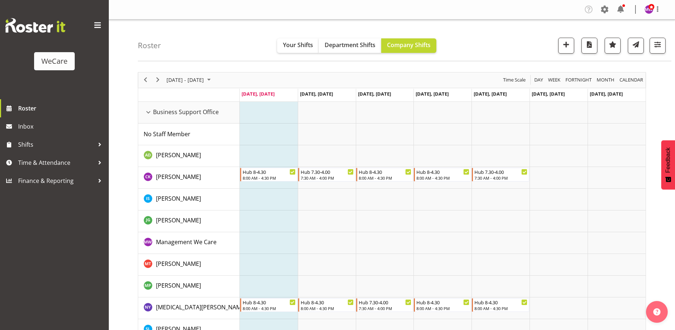
scroll to position [326, 0]
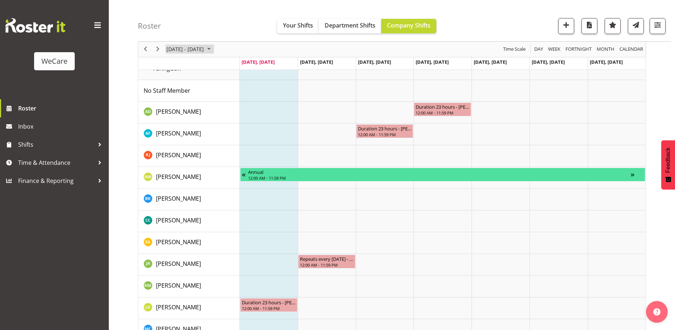
click at [213, 48] on span "August 2025" at bounding box center [209, 49] width 9 height 9
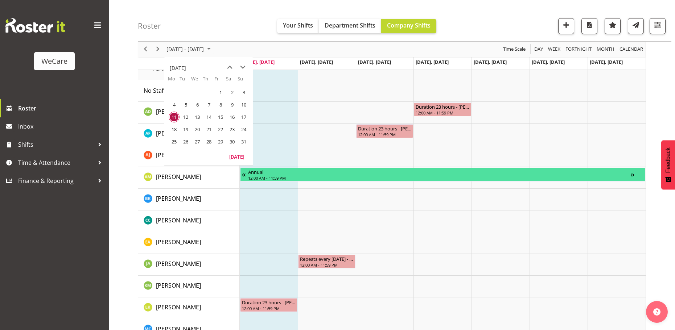
click at [209, 139] on span "28" at bounding box center [208, 141] width 11 height 11
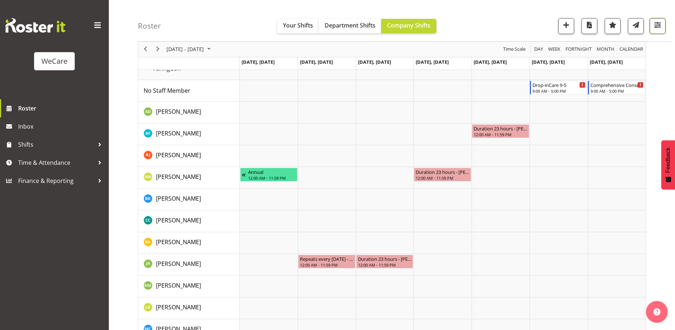
click at [659, 28] on span "button" at bounding box center [657, 24] width 9 height 9
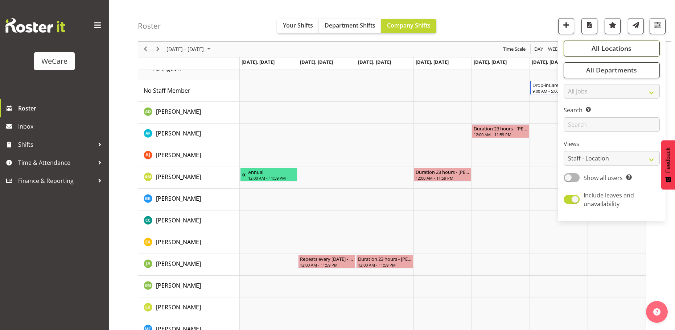
click at [622, 49] on span "All Locations" at bounding box center [611, 48] width 40 height 9
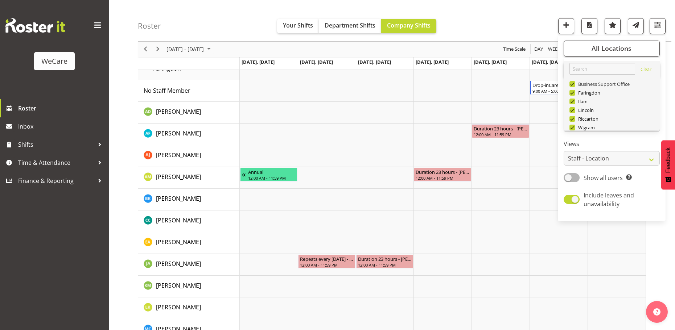
click at [574, 83] on span at bounding box center [572, 84] width 6 height 6
click at [574, 83] on input "Business Support Office" at bounding box center [571, 84] width 5 height 5
checkbox input "false"
click at [573, 92] on span at bounding box center [572, 93] width 6 height 6
click at [573, 92] on input "Faringdon" at bounding box center [571, 93] width 5 height 5
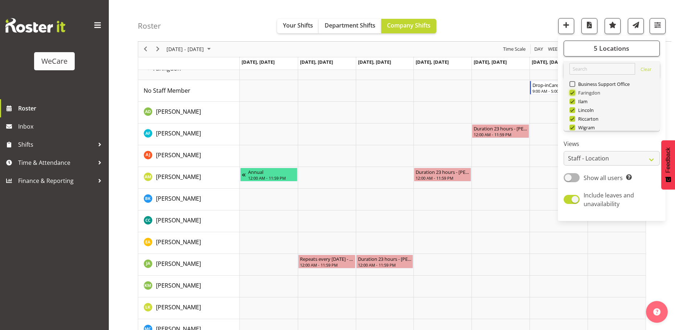
checkbox input "false"
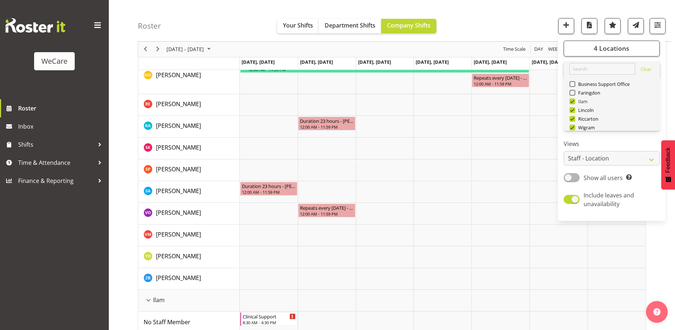
click at [573, 101] on span at bounding box center [572, 102] width 6 height 6
click at [573, 101] on input "Ilam" at bounding box center [571, 101] width 5 height 5
checkbox input "false"
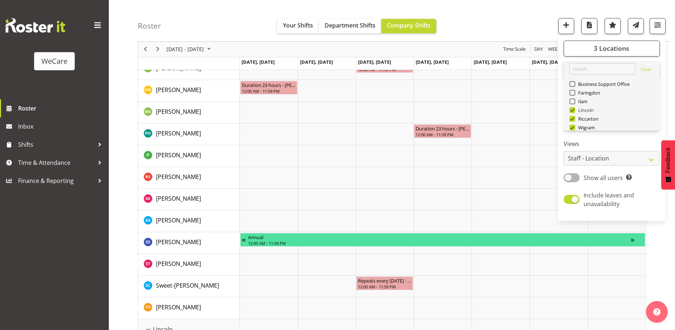
click at [573, 110] on span at bounding box center [572, 110] width 6 height 6
click at [573, 110] on input "Lincoln" at bounding box center [571, 110] width 5 height 5
checkbox input "false"
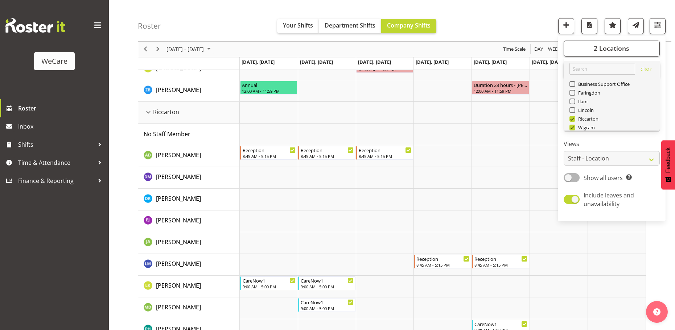
click at [573, 119] on span at bounding box center [572, 119] width 6 height 6
click at [573, 119] on input "Riccarton" at bounding box center [571, 119] width 5 height 5
checkbox input "false"
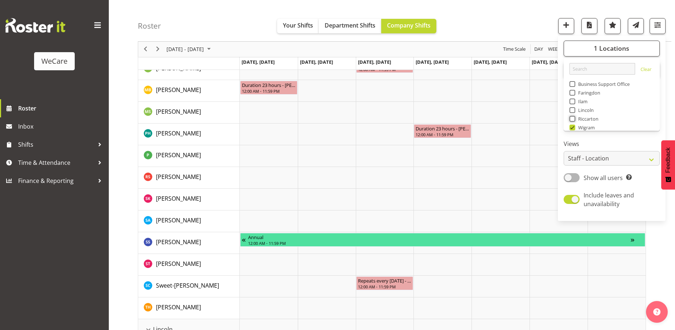
click at [0, 0] on div "Timeline Week of August 28, 2025" at bounding box center [0, 0] width 0 height 0
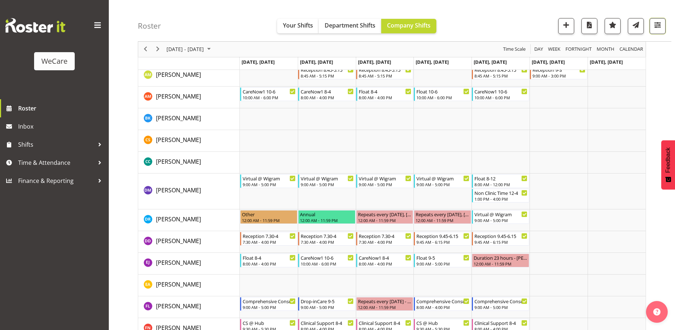
click at [660, 29] on span "button" at bounding box center [657, 24] width 9 height 9
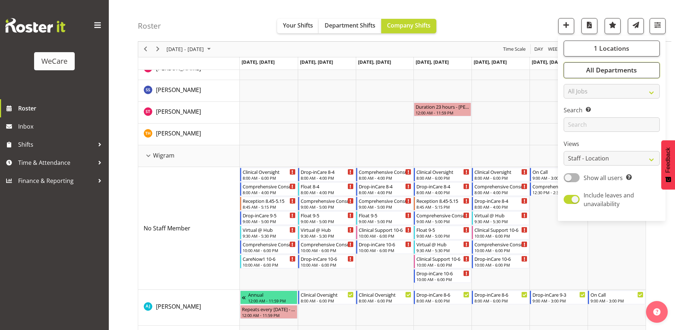
click at [623, 68] on span "All Departments" at bounding box center [611, 70] width 51 height 9
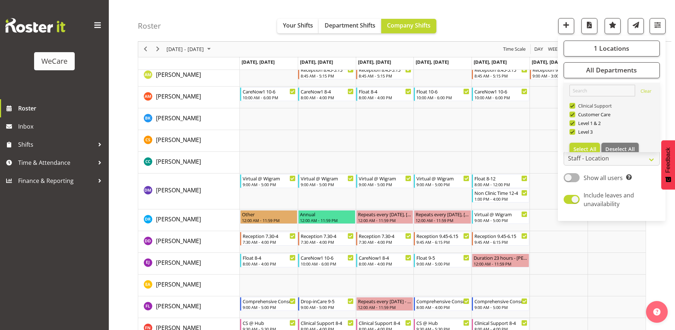
click at [571, 106] on span at bounding box center [572, 106] width 6 height 6
click at [571, 106] on input "Clinical Support" at bounding box center [571, 106] width 5 height 5
checkbox input "false"
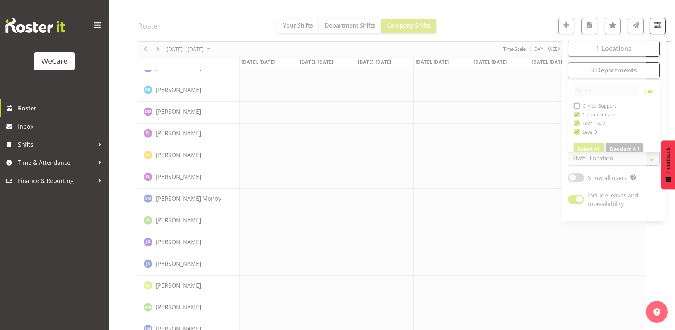
scroll to position [427, 0]
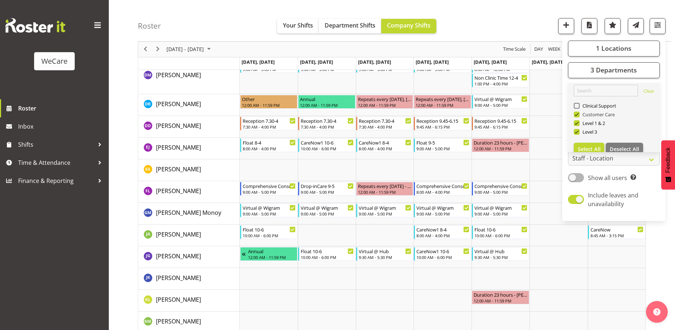
click at [577, 114] on span at bounding box center [577, 115] width 6 height 6
click at [577, 114] on input "Customer Care" at bounding box center [576, 114] width 5 height 5
checkbox input "false"
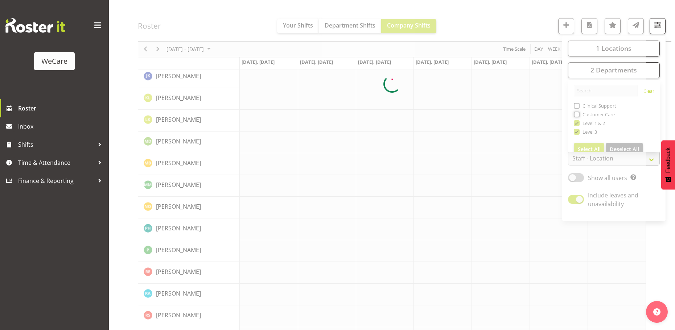
scroll to position [0, 0]
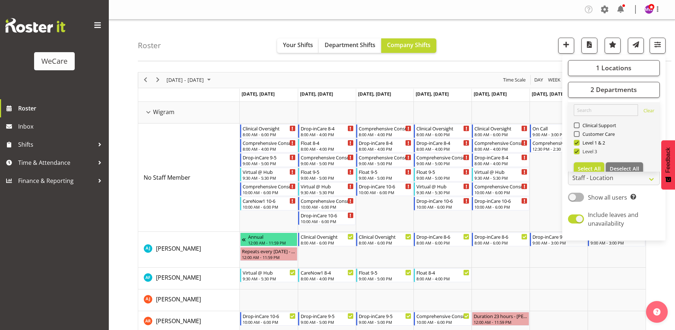
click at [577, 151] on span at bounding box center [577, 152] width 6 height 6
click at [577, 151] on input "Level 3" at bounding box center [576, 151] width 5 height 5
checkbox input "false"
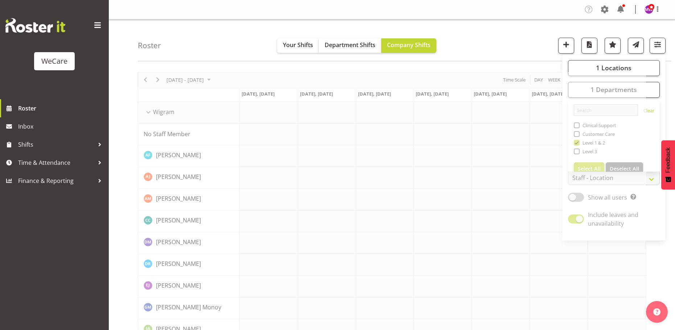
click at [504, 49] on div "Roster Your Shifts Department Shifts Company Shifts 1 Locations Clear Business …" at bounding box center [404, 41] width 533 height 42
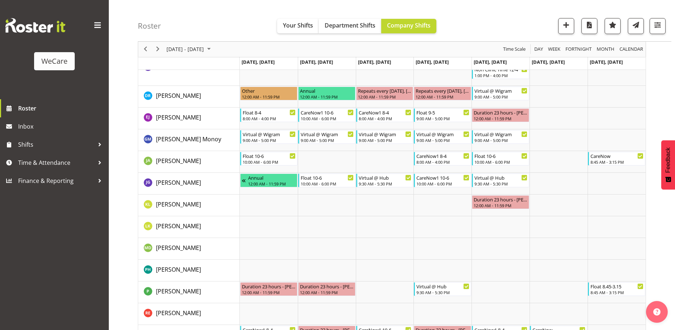
scroll to position [218, 0]
